Goal: Task Accomplishment & Management: Manage account settings

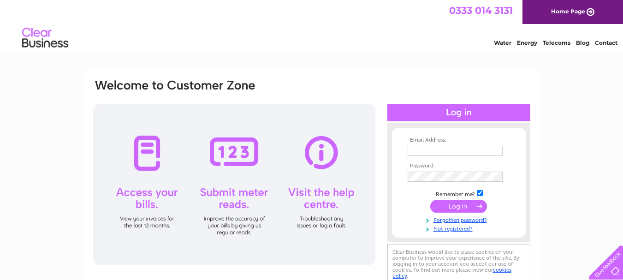
type input "sivam65@tiscali.co.uk"
click at [583, 170] on div "Email Address: sivam65@tiscali.co.uk Password: Forgotten password?" at bounding box center [311, 277] width 623 height 416
click at [466, 208] on input "submit" at bounding box center [458, 206] width 57 height 13
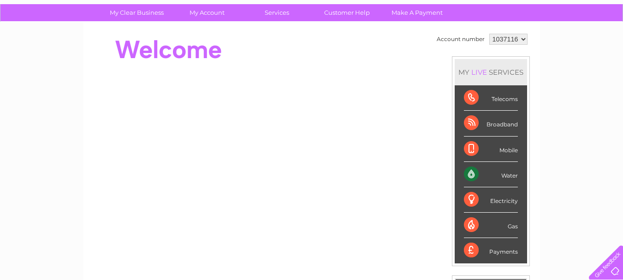
scroll to position [74, 0]
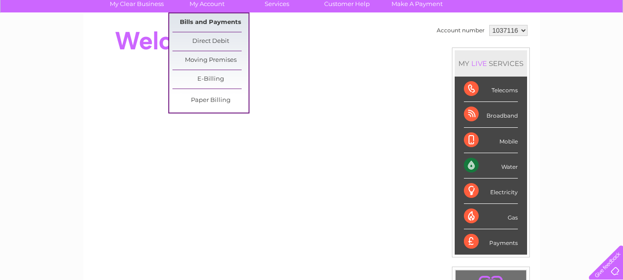
click at [215, 19] on link "Bills and Payments" at bounding box center [210, 22] width 76 height 18
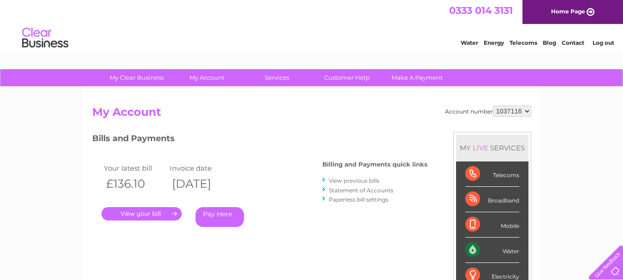
click at [157, 215] on link "." at bounding box center [141, 213] width 80 height 13
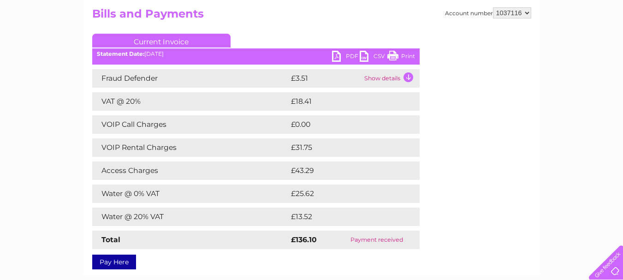
scroll to position [24, 0]
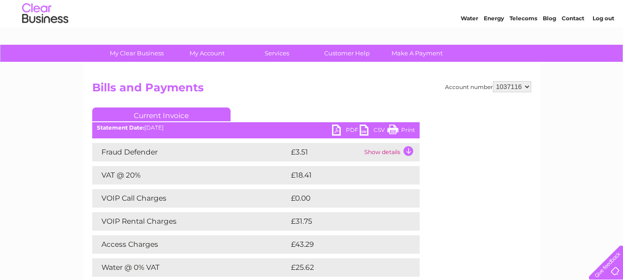
click at [391, 152] on td "Show details" at bounding box center [391, 152] width 58 height 18
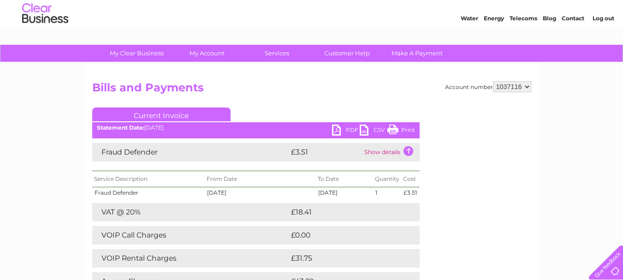
click at [409, 153] on td "Show details" at bounding box center [391, 152] width 58 height 18
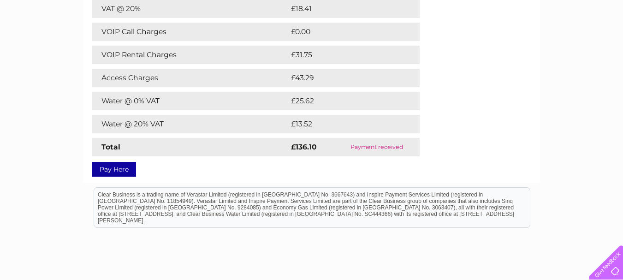
scroll to position [0, 0]
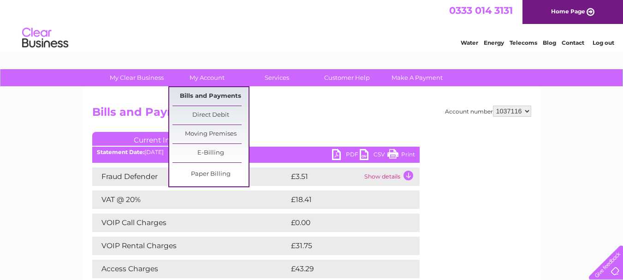
click at [211, 93] on link "Bills and Payments" at bounding box center [210, 96] width 76 height 18
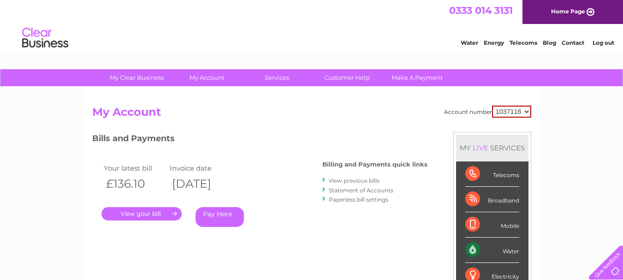
click at [341, 179] on link "View previous bills" at bounding box center [354, 180] width 51 height 7
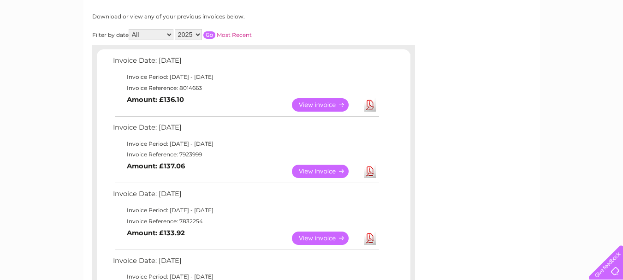
scroll to position [123, 0]
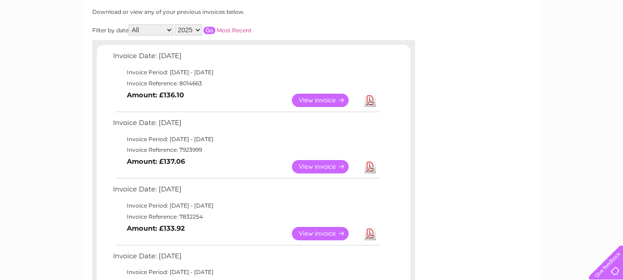
click at [319, 168] on link "View" at bounding box center [326, 166] width 68 height 13
